Goal: Task Accomplishment & Management: Use online tool/utility

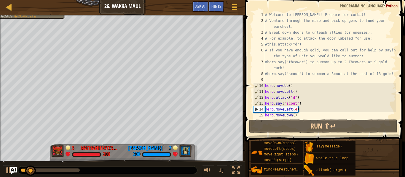
scroll to position [59, 0]
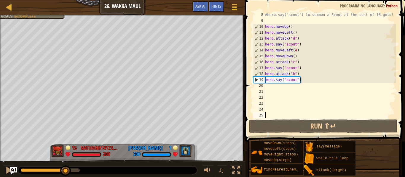
drag, startPoint x: 33, startPoint y: 173, endPoint x: 66, endPoint y: 182, distance: 33.7
click at [66, 0] on html "Ladder Introduction to Computer Science 26. Wakka Maul Game Menu Done Hints Ask…" at bounding box center [202, 0] width 405 height 0
click at [271, 89] on div "#hero.say("scout") to summon a Scout at the cost of 18 gold! hero . moveUp ( ) …" at bounding box center [330, 71] width 132 height 119
type textarea "u"
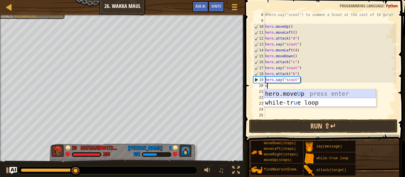
click at [276, 93] on div "hero.move U p press enter while-tr u e loop press enter" at bounding box center [320, 107] width 112 height 36
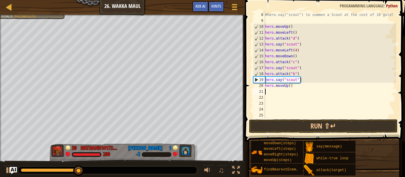
type textarea "r"
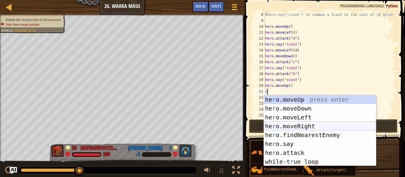
click at [273, 126] on div "he r o.moveUp press enter he r o.moveDown press enter he r o.moveLeft press ent…" at bounding box center [320, 139] width 112 height 89
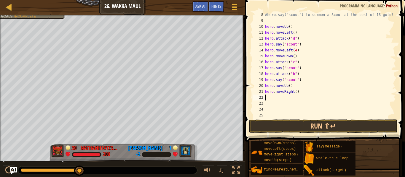
click at [297, 94] on div "#hero.say("scout") to summon a Scout at the cost of 18 gold! hero . moveUp ( ) …" at bounding box center [330, 71] width 132 height 119
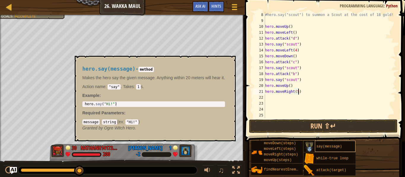
scroll to position [3, 5]
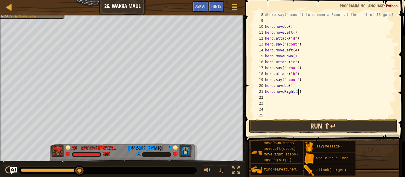
type textarea "hero.moveRight(5)"
click at [279, 127] on button "Run ⇧↵" at bounding box center [323, 127] width 148 height 14
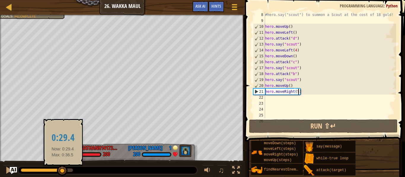
drag, startPoint x: 49, startPoint y: 172, endPoint x: 63, endPoint y: 175, distance: 13.9
click at [63, 175] on div at bounding box center [62, 171] width 11 height 11
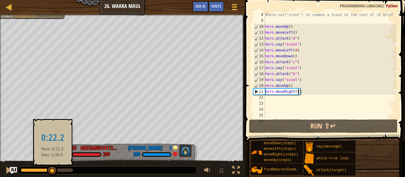
drag, startPoint x: 71, startPoint y: 170, endPoint x: 50, endPoint y: 172, distance: 20.8
click at [50, 172] on div at bounding box center [52, 171] width 11 height 11
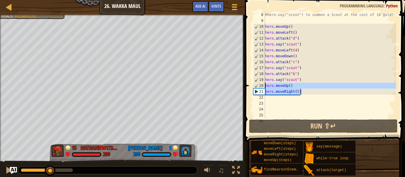
drag, startPoint x: 306, startPoint y: 92, endPoint x: 257, endPoint y: 89, distance: 49.0
click at [257, 89] on div "hero.moveRight(5) 8 9 10 11 12 13 14 15 16 17 18 19 20 21 22 23 24 25 26 #hero.…" at bounding box center [324, 65] width 144 height 107
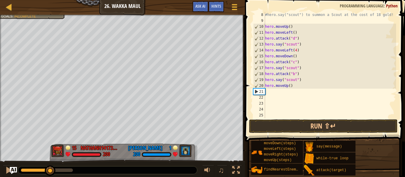
scroll to position [3, 0]
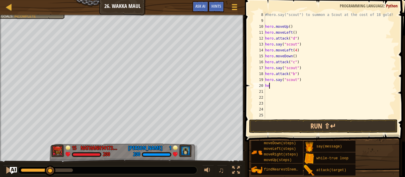
type textarea "h"
type textarea "d"
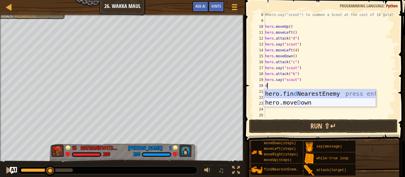
click at [276, 103] on div "hero.fin d NearestEnemy press enter hero.[PERSON_NAME] own press enter" at bounding box center [320, 107] width 112 height 36
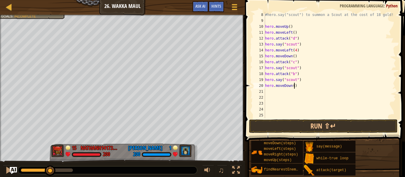
click at [295, 87] on div "#hero.say("scout") to summon a Scout at the cost of 18 gold! hero . moveUp ( ) …" at bounding box center [330, 71] width 132 height 119
type textarea "hero.moveDown(5)"
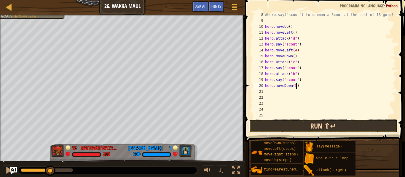
click at [279, 129] on button "Run ⇧↵" at bounding box center [323, 127] width 148 height 14
